Goal: Transaction & Acquisition: Subscribe to service/newsletter

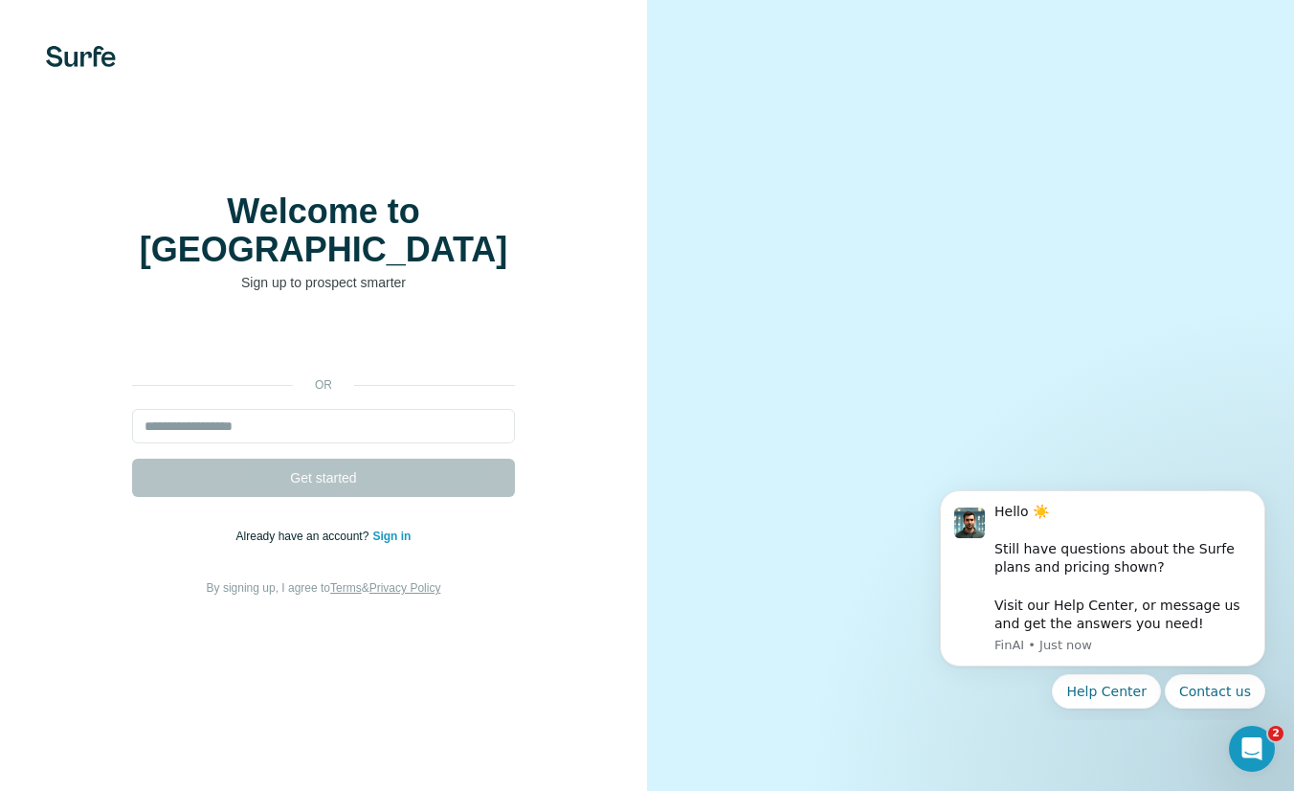
click at [581, 357] on div "or Get started Already have an account? Sign in By signing up, I agree to Terms…" at bounding box center [323, 461] width 571 height 276
click at [81, 56] on img at bounding box center [81, 56] width 70 height 21
click at [437, 78] on div "Welcome to Surfe Sign up to prospect smarter or Get started Already have an acc…" at bounding box center [323, 395] width 647 height 791
click at [119, 62] on div at bounding box center [323, 56] width 647 height 21
click at [86, 61] on img at bounding box center [81, 56] width 70 height 21
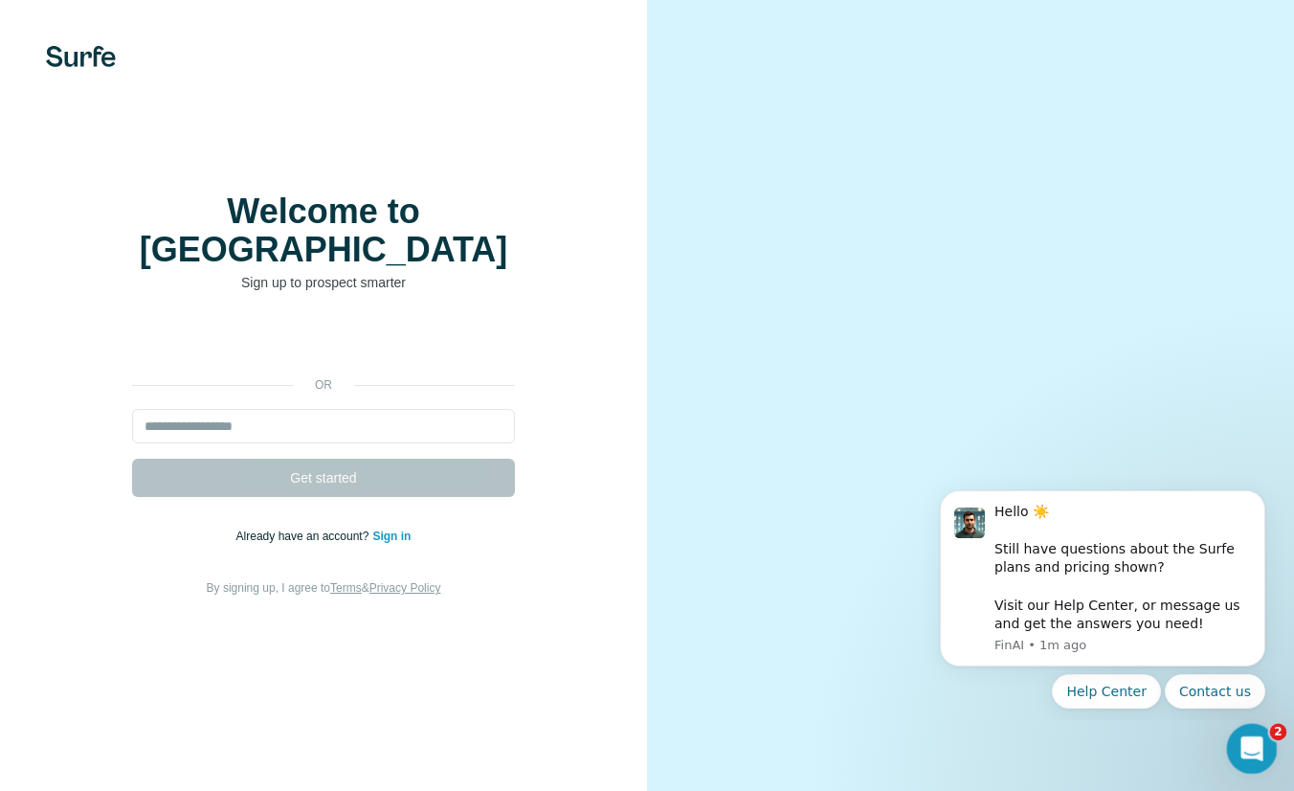
click at [1253, 734] on icon "Open Intercom Messenger" at bounding box center [1250, 746] width 32 height 32
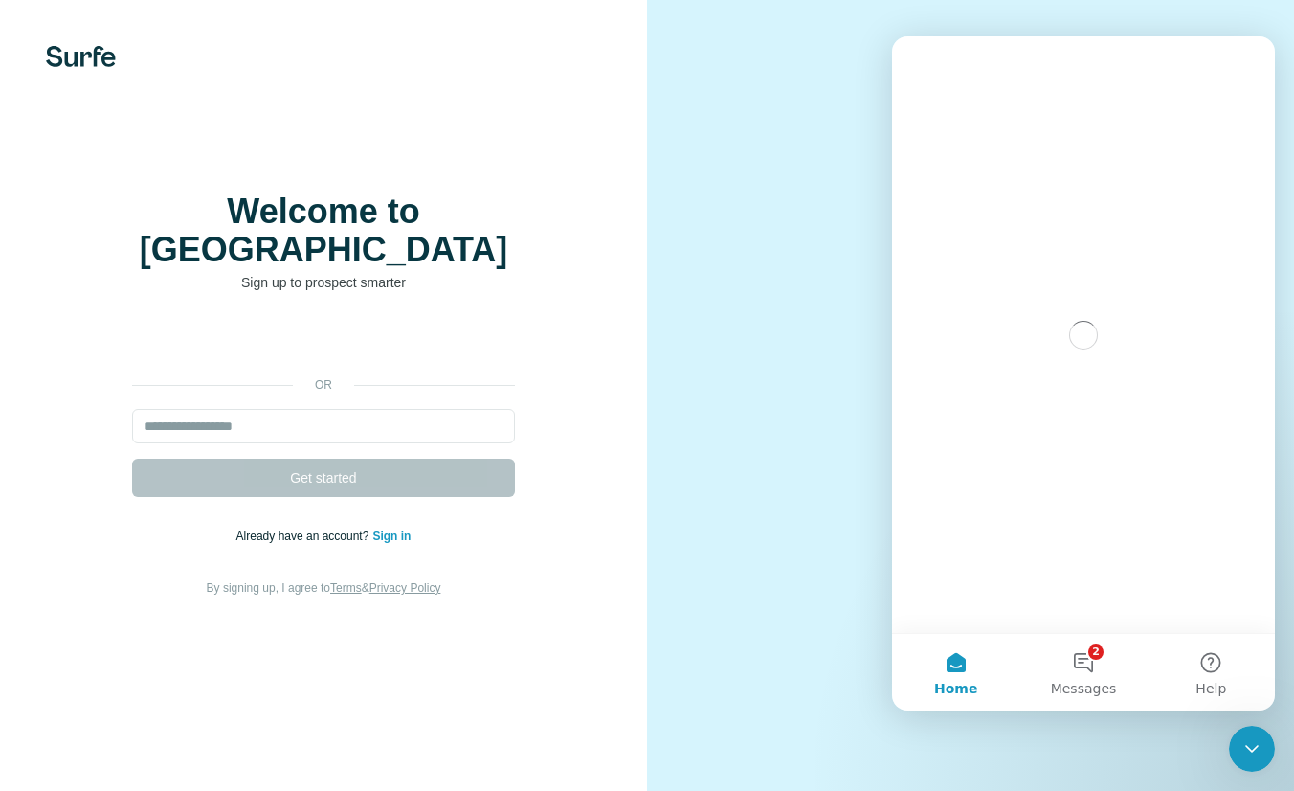
click at [84, 68] on div "Welcome to Surfe Sign up to prospect smarter or Get started Already have an acc…" at bounding box center [323, 395] width 647 height 791
click at [102, 57] on img at bounding box center [81, 56] width 70 height 21
click at [751, 82] on div at bounding box center [970, 395] width 647 height 791
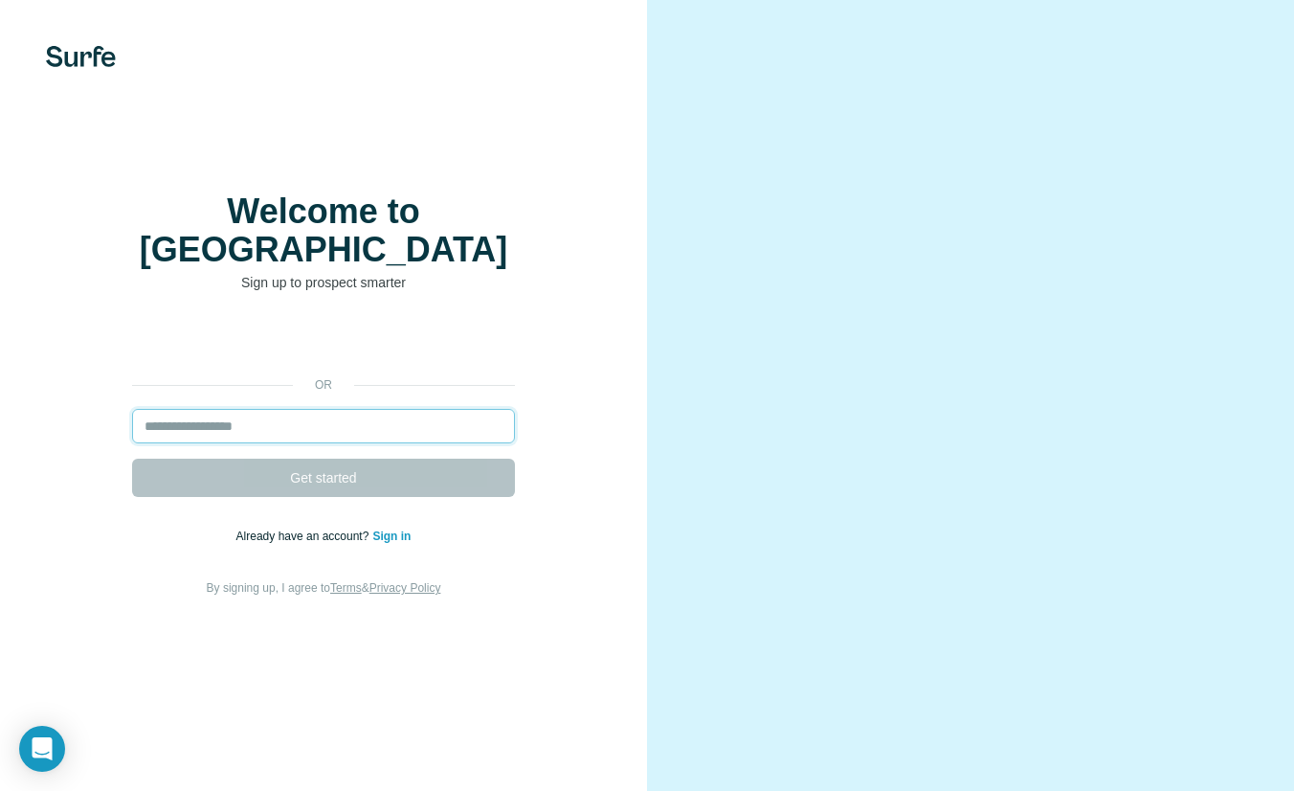
click at [372, 409] on input "email" at bounding box center [323, 426] width 383 height 34
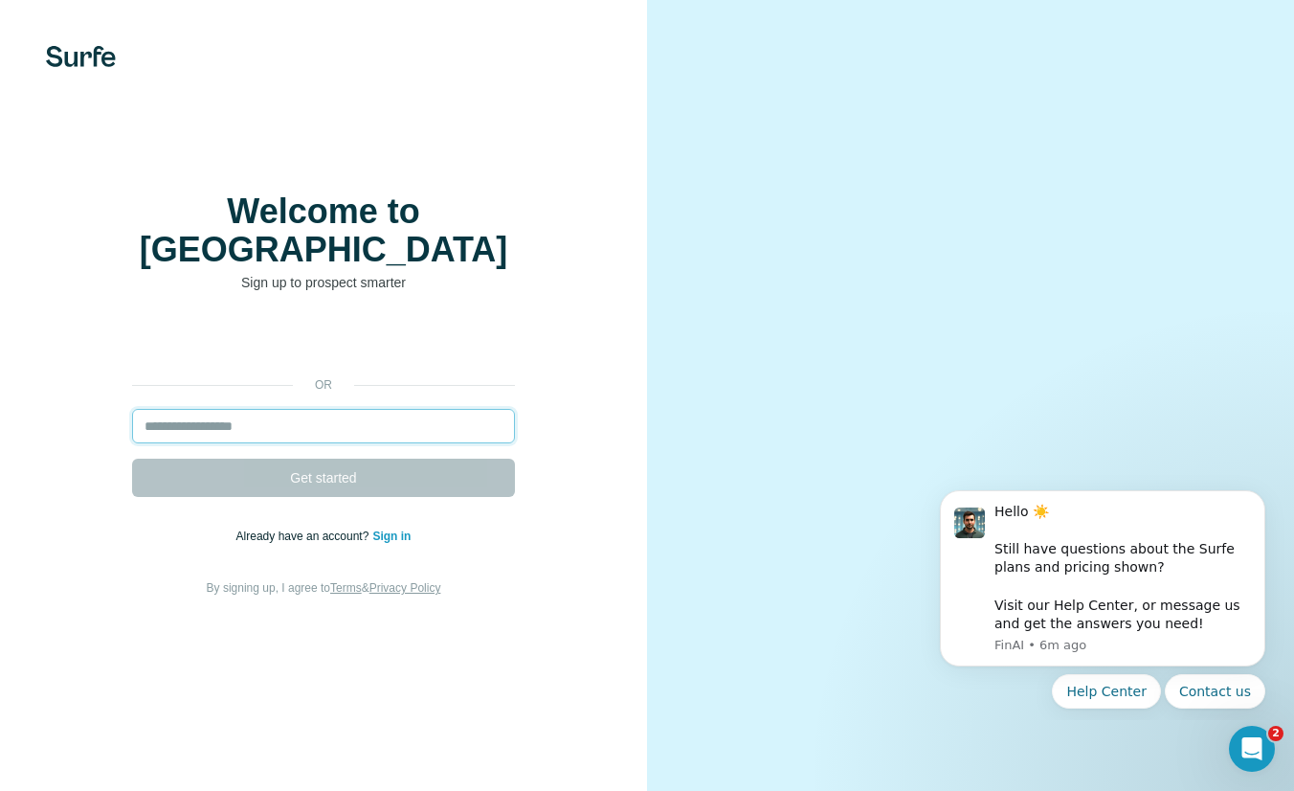
type input "**********"
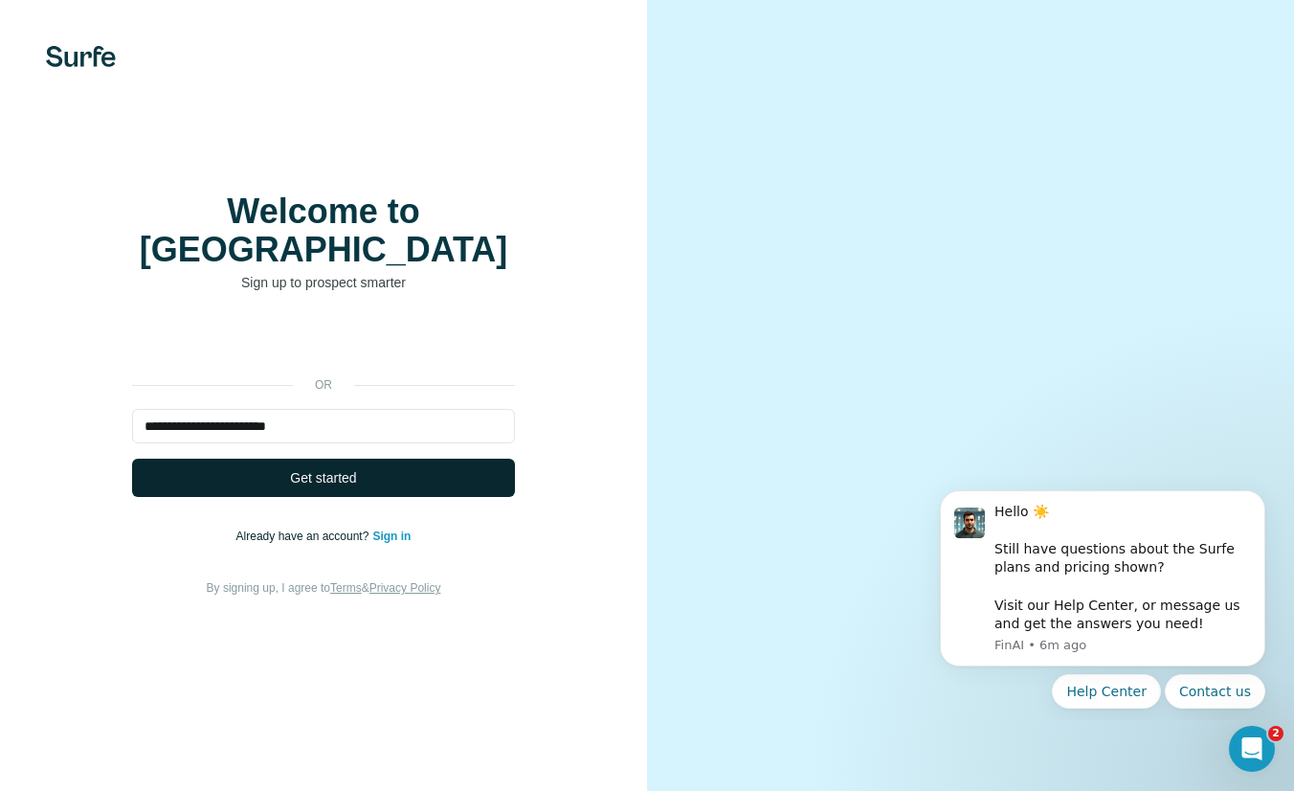
click at [435, 465] on button "Get started" at bounding box center [323, 478] width 383 height 38
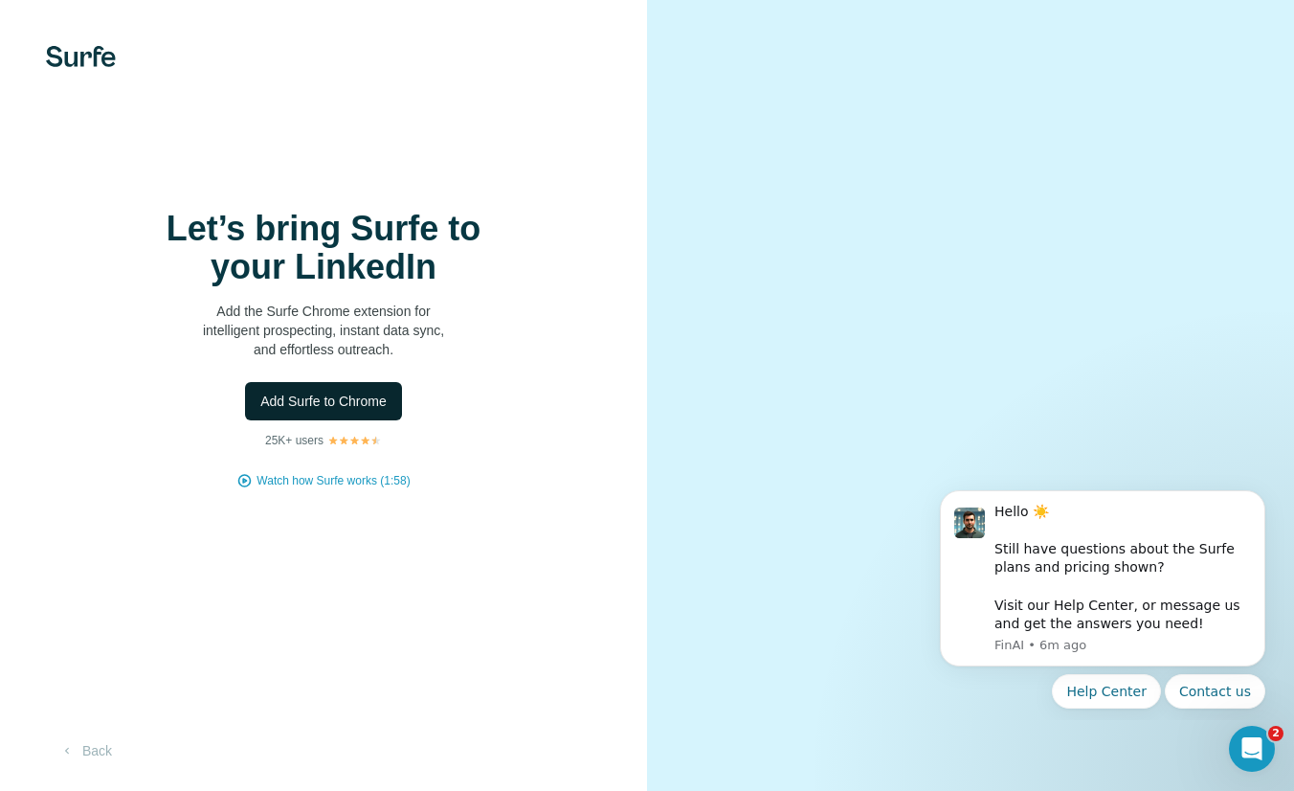
click at [377, 404] on span "Add Surfe to Chrome" at bounding box center [323, 401] width 126 height 19
